Goal: Task Accomplishment & Management: Manage account settings

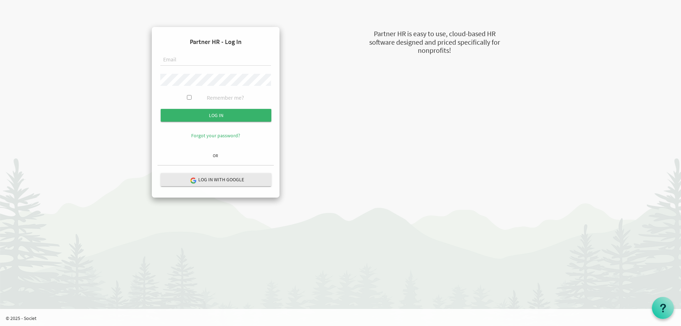
click at [174, 60] on input "text" at bounding box center [215, 60] width 111 height 12
type input "kelsi@uics.ca"
click at [190, 96] on input "Remember me?" at bounding box center [189, 97] width 5 height 5
checkbox input "true"
click at [197, 118] on input "submit" at bounding box center [216, 115] width 111 height 13
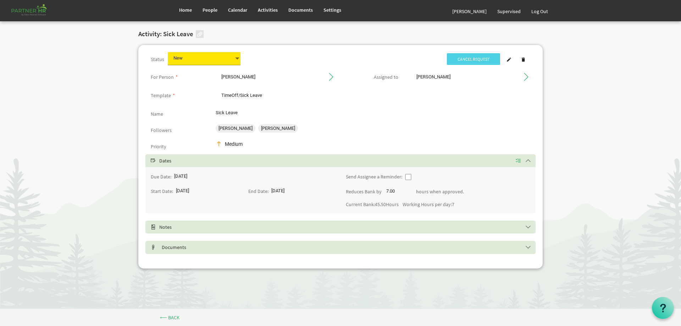
click at [239, 56] on span at bounding box center [237, 59] width 6 height 10
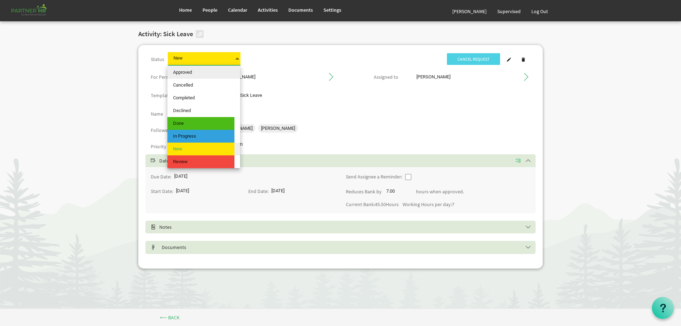
click at [217, 71] on span "Approved" at bounding box center [200, 72] width 67 height 13
type input "Approved"
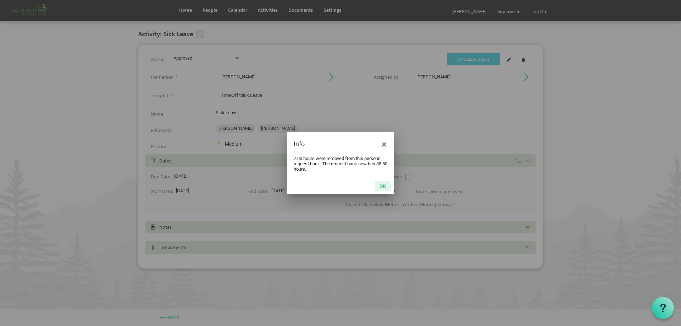
click at [383, 187] on button "OK" at bounding box center [383, 186] width 16 height 10
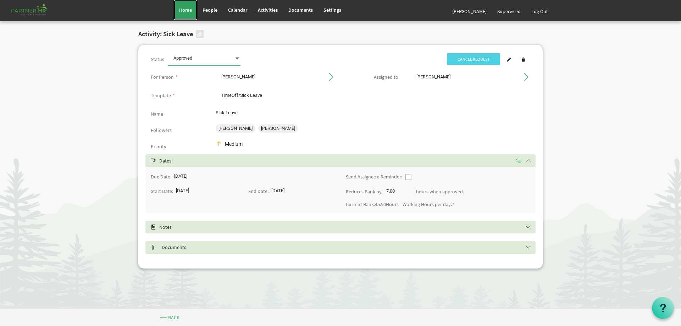
click at [190, 9] on span "Home" at bounding box center [185, 10] width 13 height 6
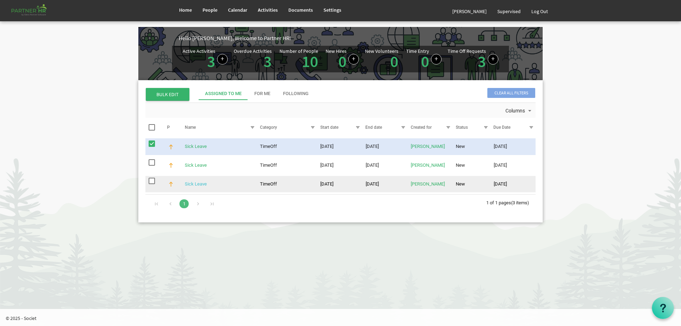
click at [198, 182] on link "Sick Leave" at bounding box center [196, 183] width 22 height 5
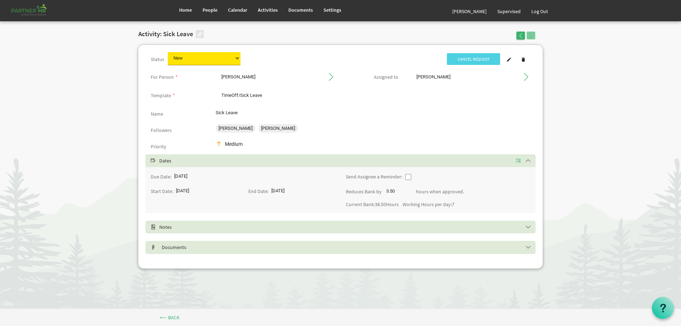
click at [236, 55] on span at bounding box center [237, 59] width 6 height 10
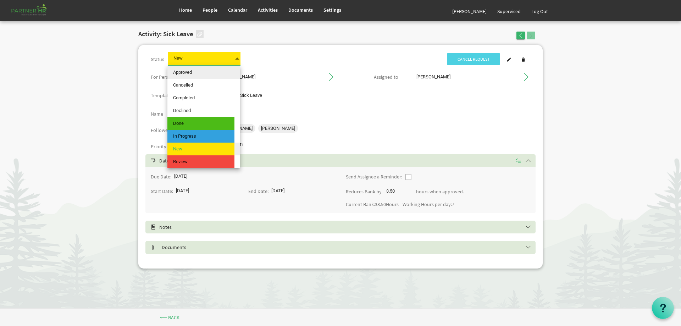
click at [223, 74] on span "Approved" at bounding box center [200, 72] width 67 height 13
type input "Approved"
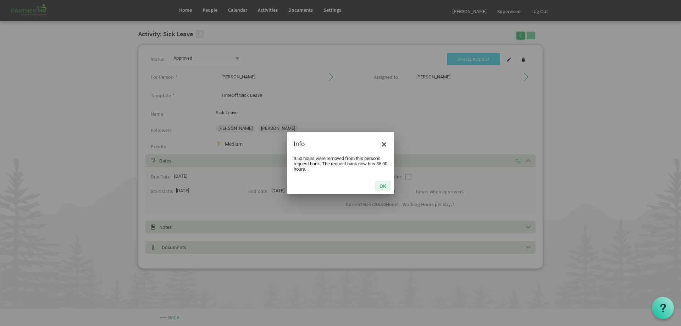
click at [381, 185] on button "OK" at bounding box center [383, 186] width 16 height 10
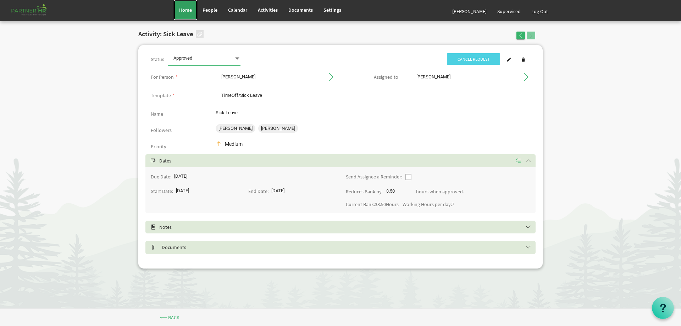
click at [185, 10] on span "Home" at bounding box center [185, 10] width 13 height 6
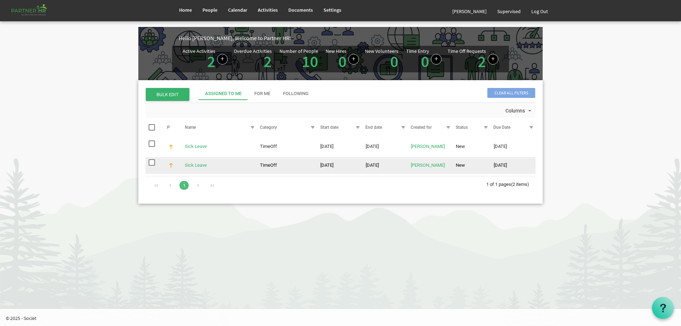
click at [211, 168] on td "Sick Leave" at bounding box center [218, 165] width 75 height 17
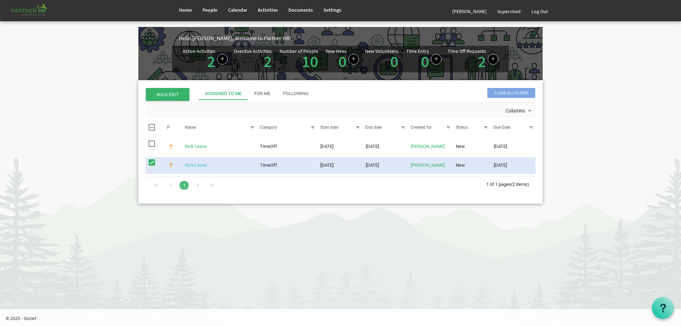
click at [195, 164] on link "Sick Leave" at bounding box center [196, 164] width 22 height 5
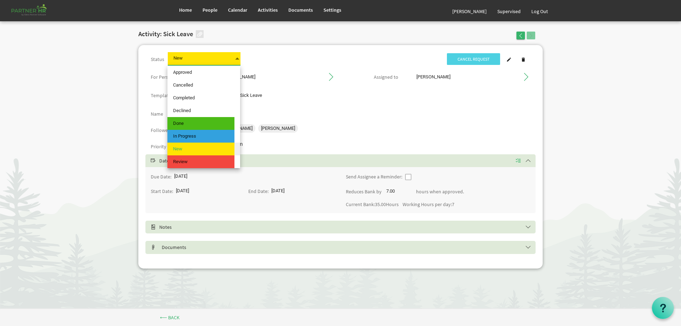
click at [237, 58] on span at bounding box center [237, 59] width 6 height 10
click at [221, 77] on span "Approved" at bounding box center [200, 72] width 67 height 13
type input "Approved"
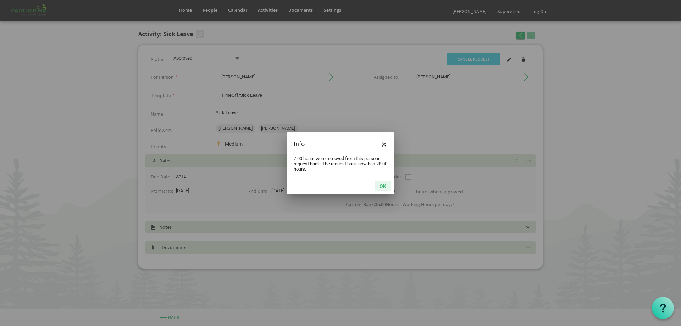
click at [382, 184] on button "OK" at bounding box center [383, 186] width 16 height 10
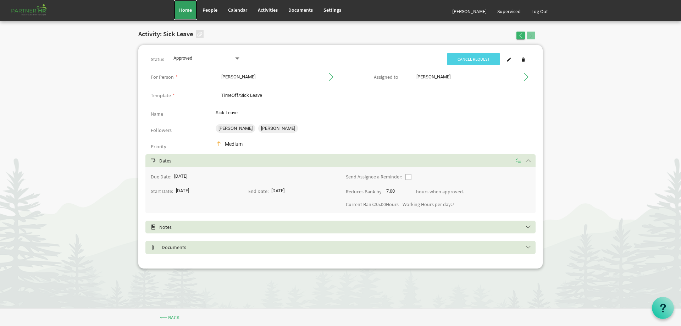
click at [184, 12] on span "Home" at bounding box center [185, 10] width 13 height 6
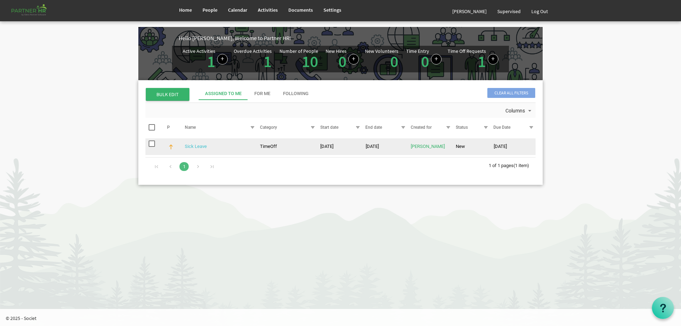
click at [197, 149] on link "Sick Leave" at bounding box center [196, 146] width 22 height 5
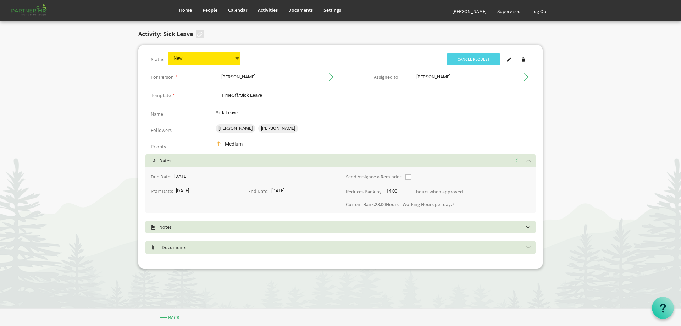
click at [237, 56] on span at bounding box center [237, 59] width 6 height 10
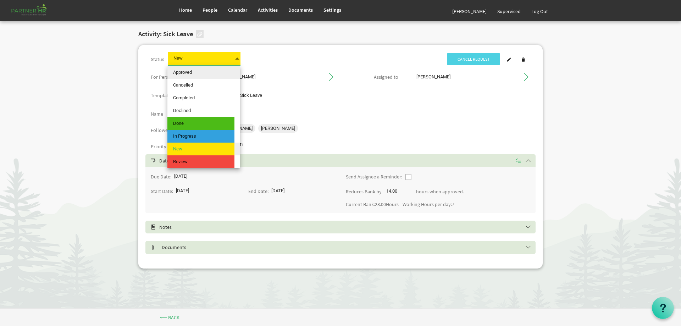
click at [213, 77] on span "Approved" at bounding box center [200, 72] width 67 height 13
type input "Approved"
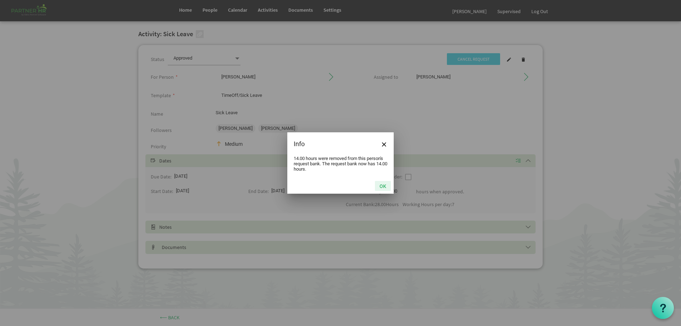
click at [381, 186] on button "OK" at bounding box center [383, 186] width 16 height 10
